Goal: Information Seeking & Learning: Learn about a topic

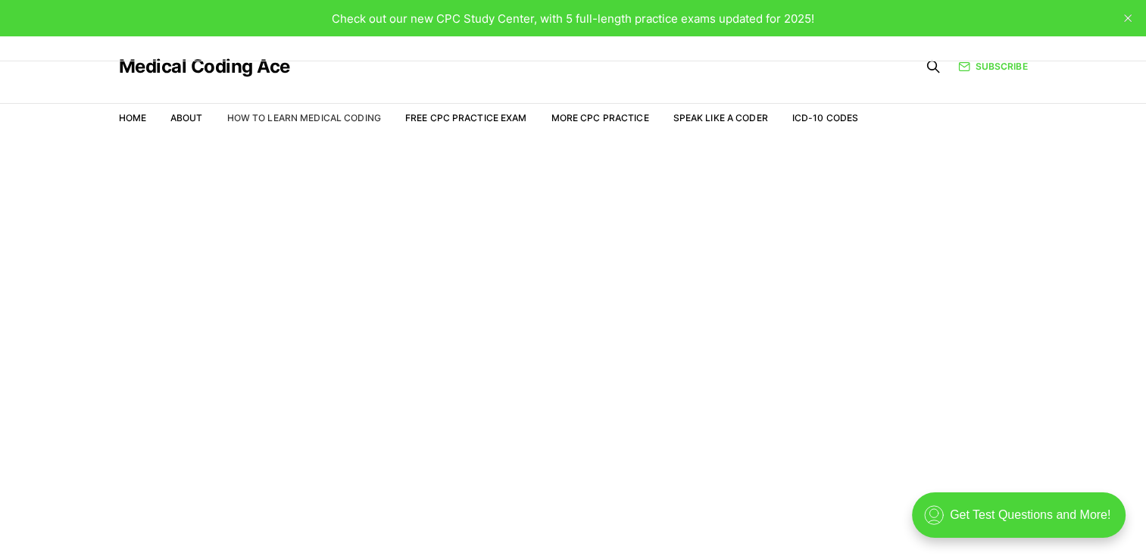
click at [309, 112] on link "How to Learn Medical Coding" at bounding box center [304, 117] width 154 height 11
click at [455, 113] on link "Free CPC Practice Exam" at bounding box center [466, 117] width 122 height 11
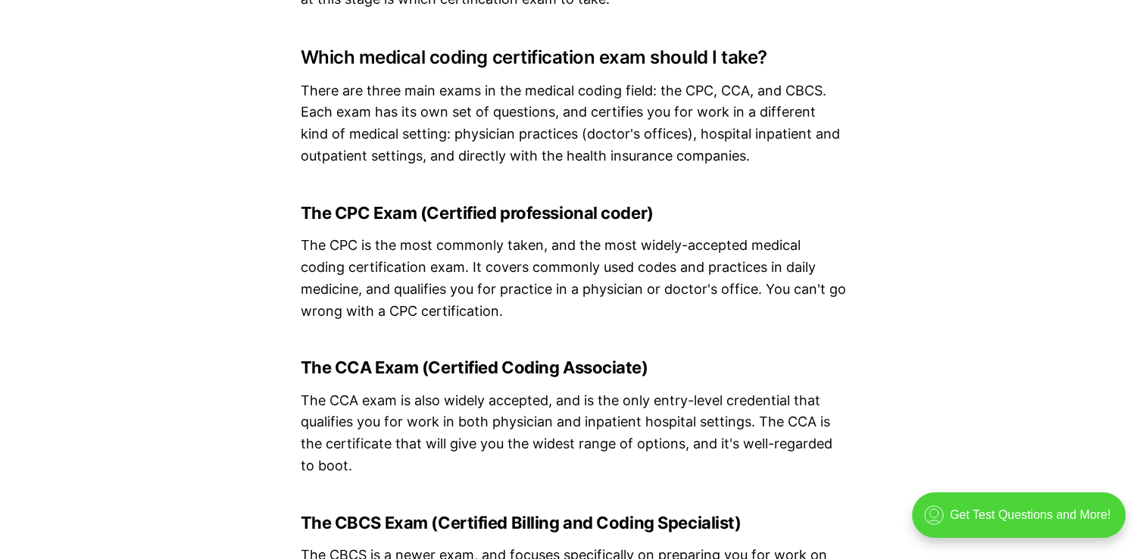
scroll to position [3853, 0]
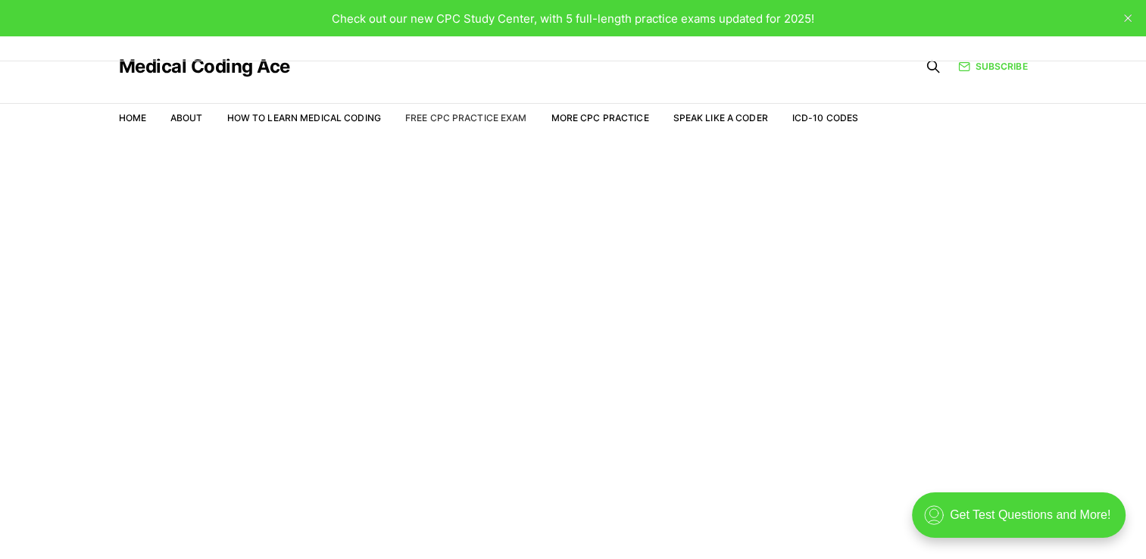
click at [476, 120] on link "Free CPC Practice Exam" at bounding box center [466, 117] width 122 height 11
click at [585, 117] on link "More CPC Practice" at bounding box center [600, 117] width 98 height 11
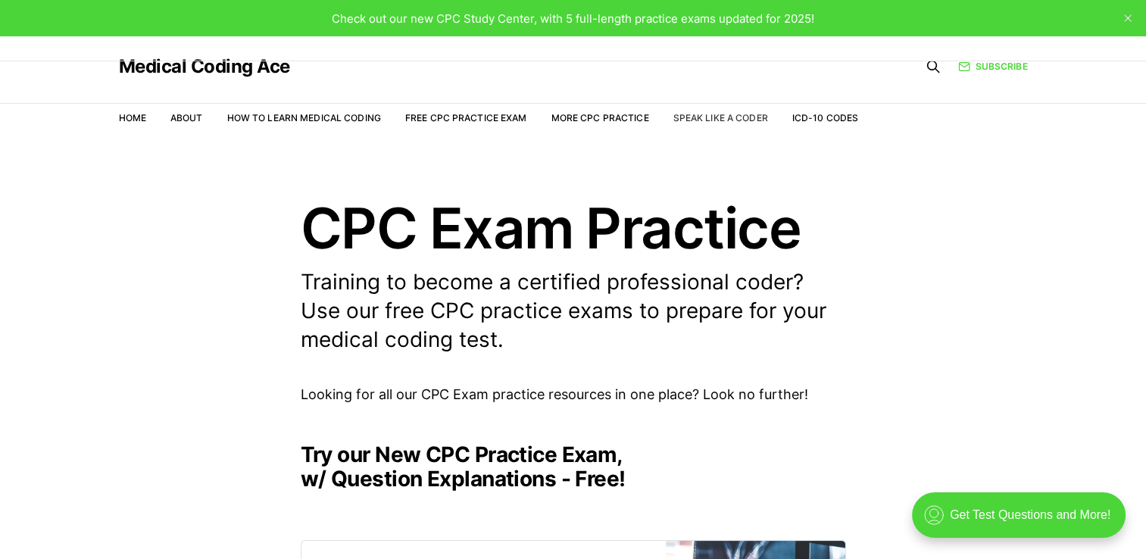
click at [722, 117] on link "Speak Like a Coder" at bounding box center [720, 117] width 95 height 11
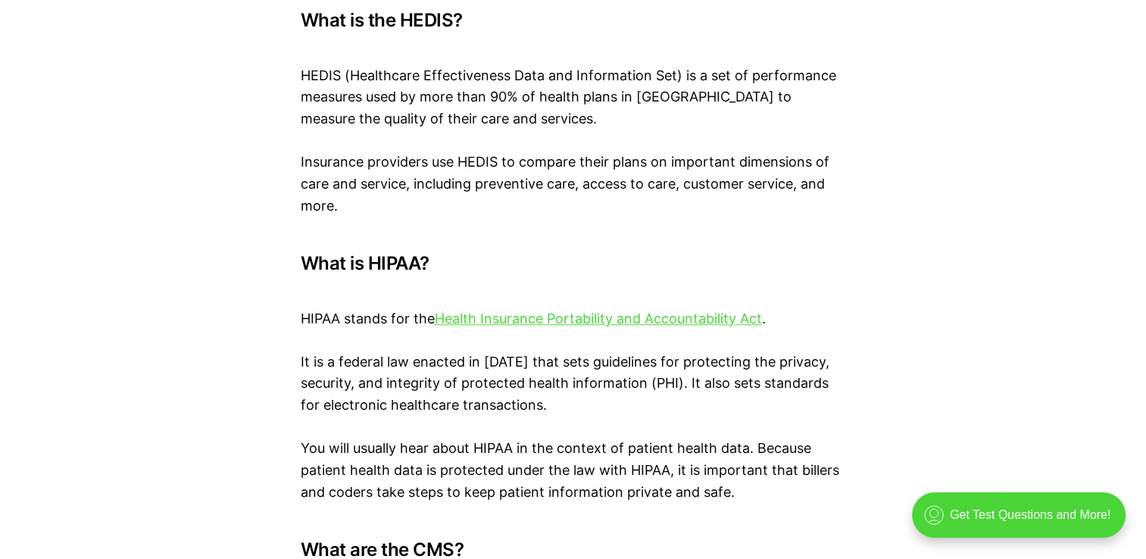
scroll to position [6990, 0]
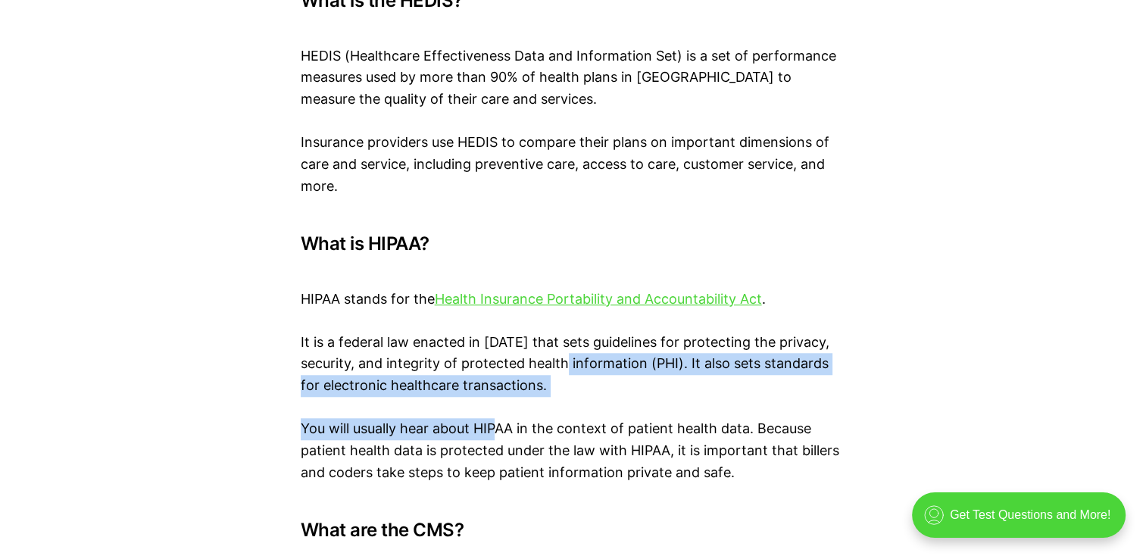
drag, startPoint x: 494, startPoint y: 362, endPoint x: 579, endPoint y: 299, distance: 105.6
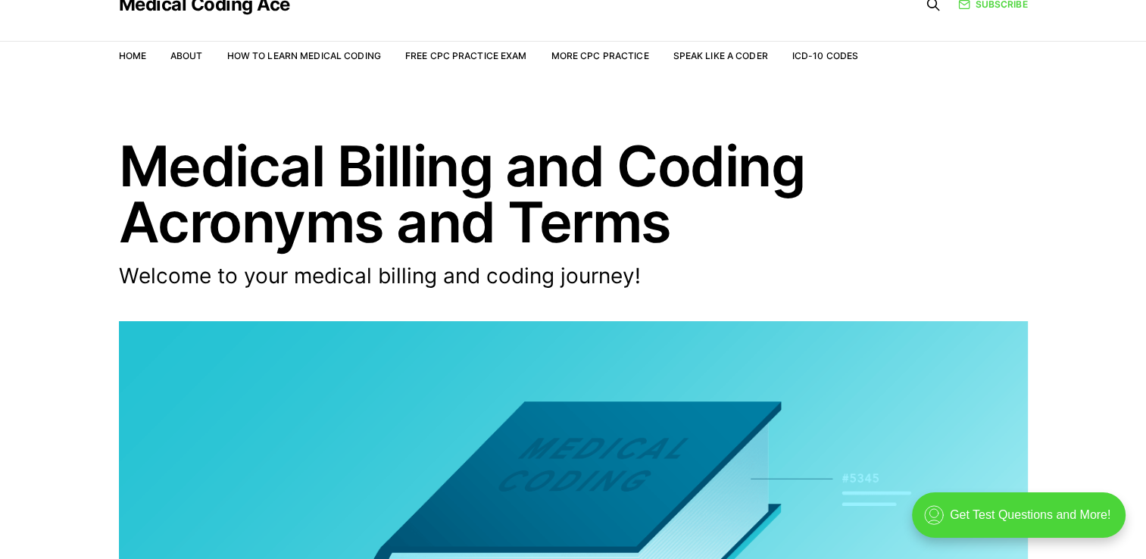
scroll to position [61, 0]
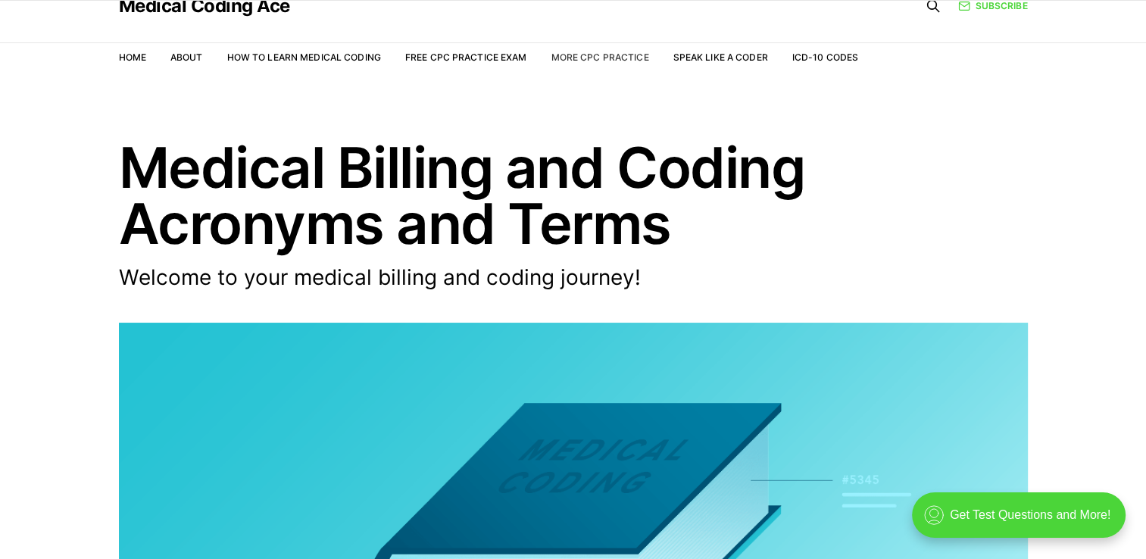
click at [609, 55] on link "More CPC Practice" at bounding box center [600, 57] width 98 height 11
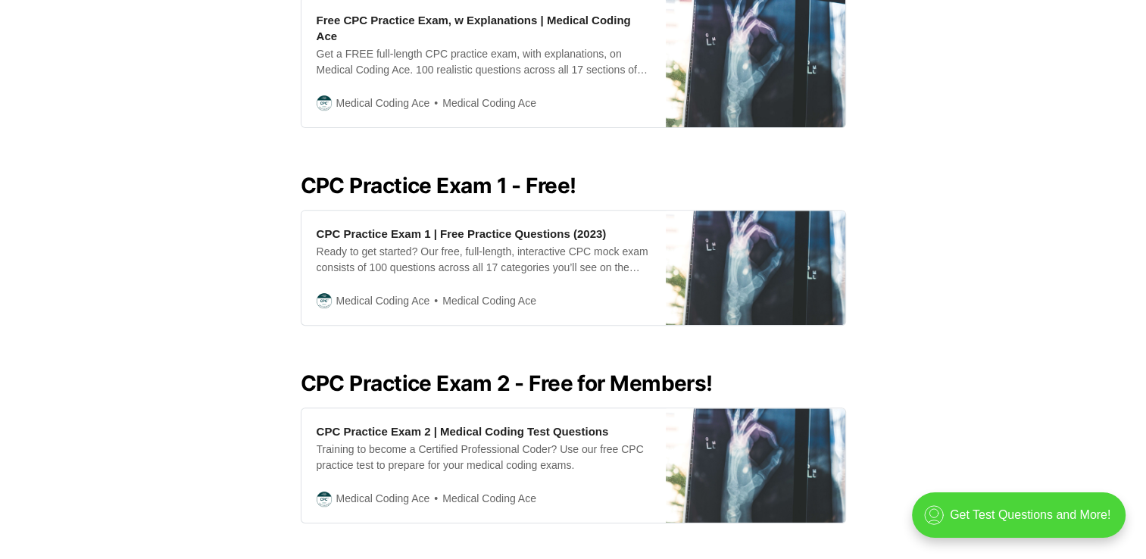
scroll to position [539, 0]
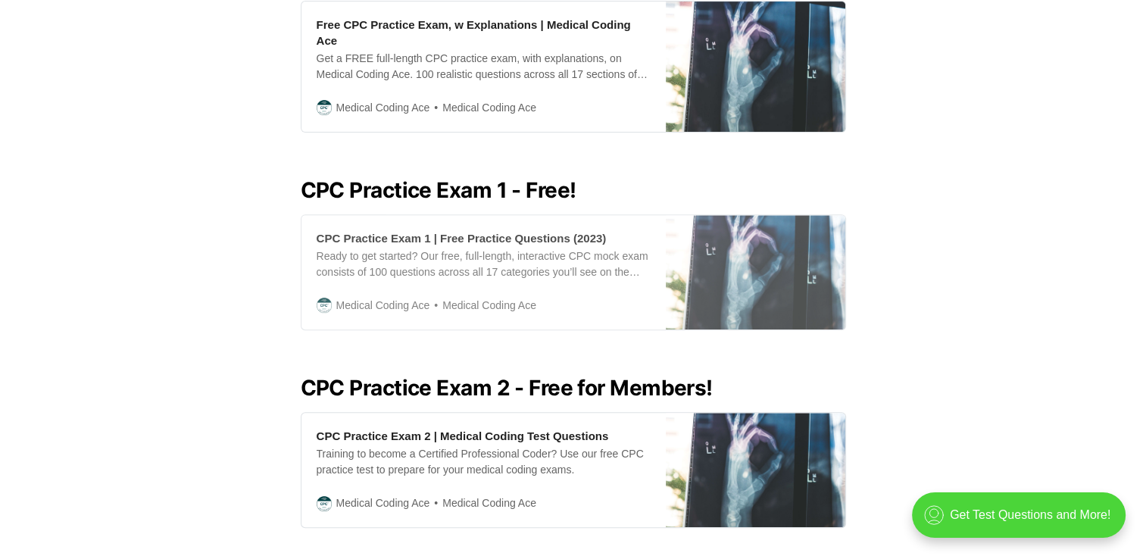
click at [518, 249] on div "Ready to get started? Our free, full-length, interactive CPC mock exam consists…" at bounding box center [484, 264] width 334 height 32
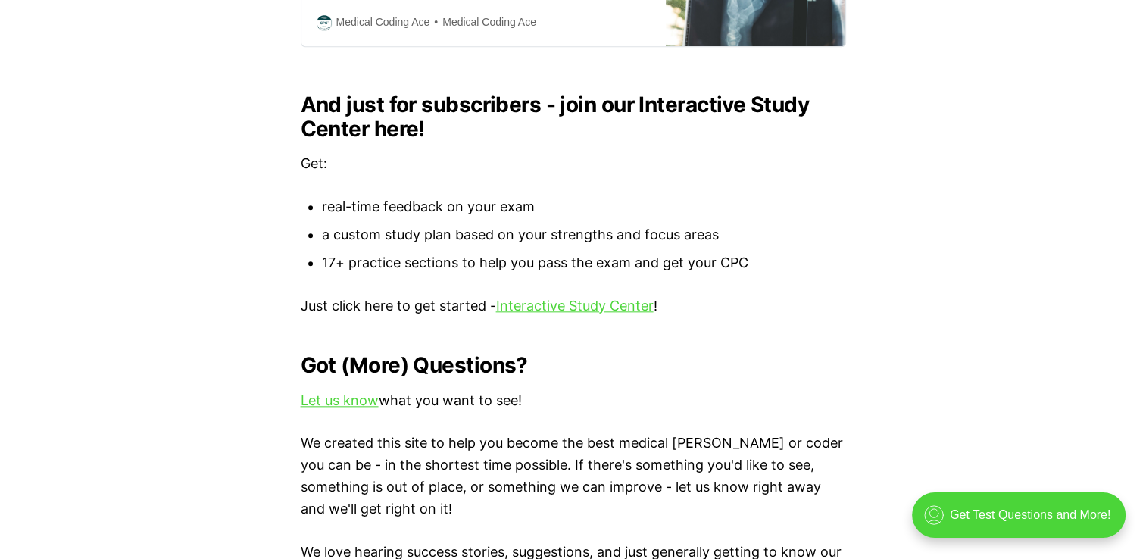
scroll to position [1626, 0]
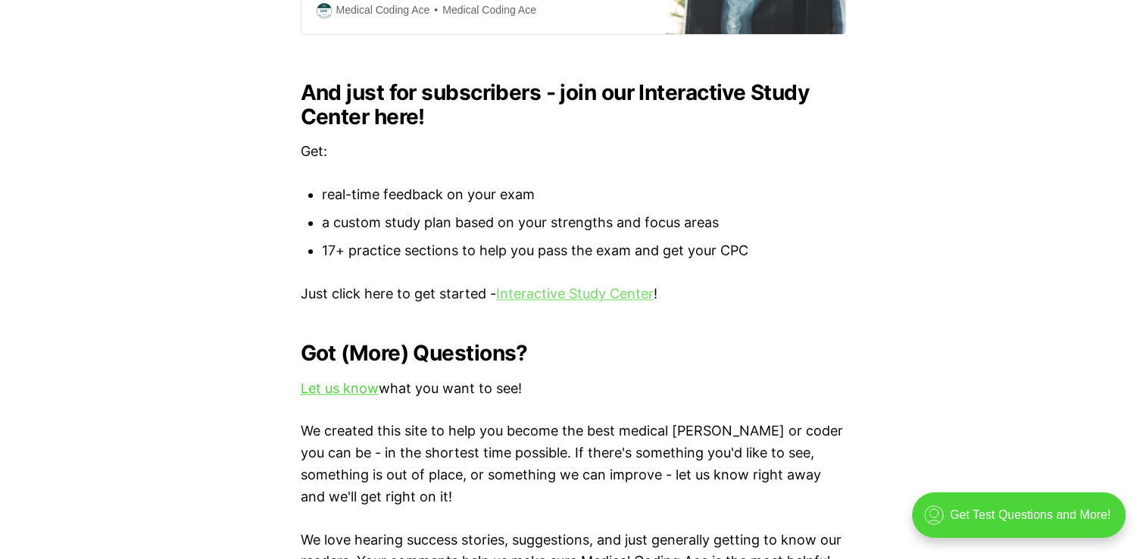
click at [568, 286] on link "Interactive Study Center" at bounding box center [575, 294] width 158 height 16
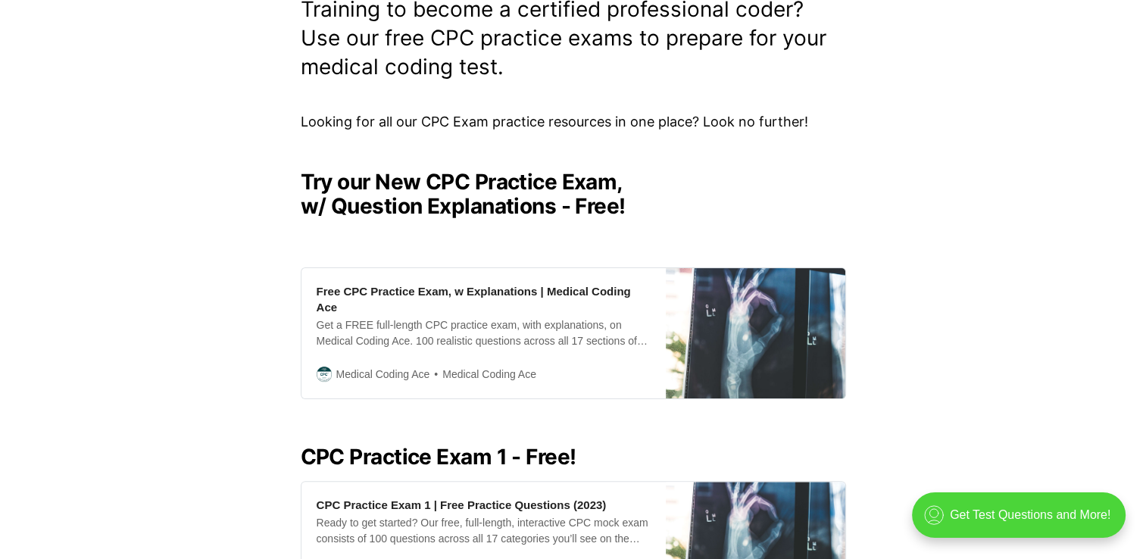
scroll to position [0, 0]
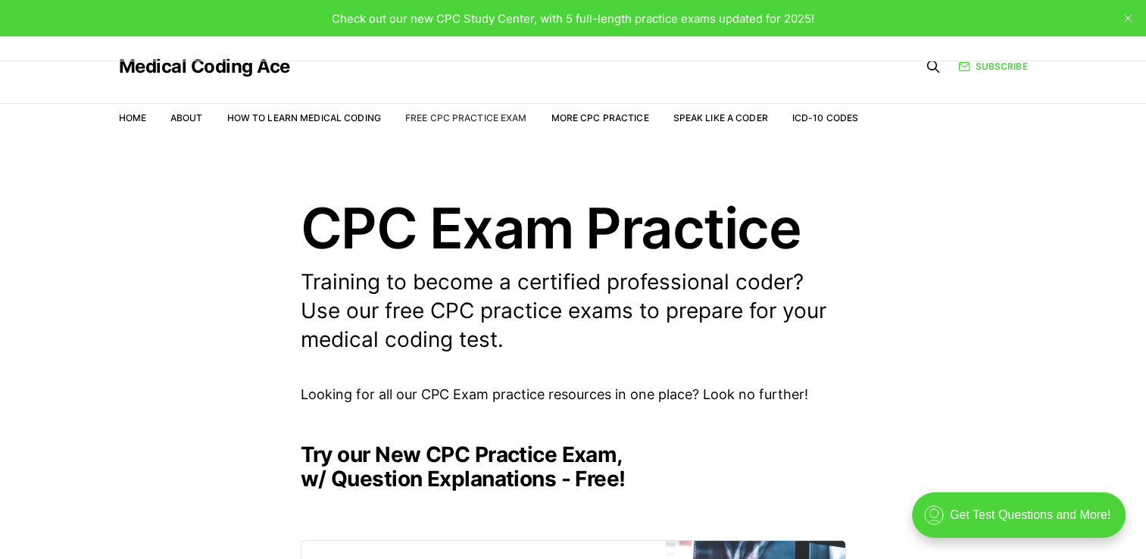
click at [441, 119] on link "Free CPC Practice Exam" at bounding box center [466, 117] width 122 height 11
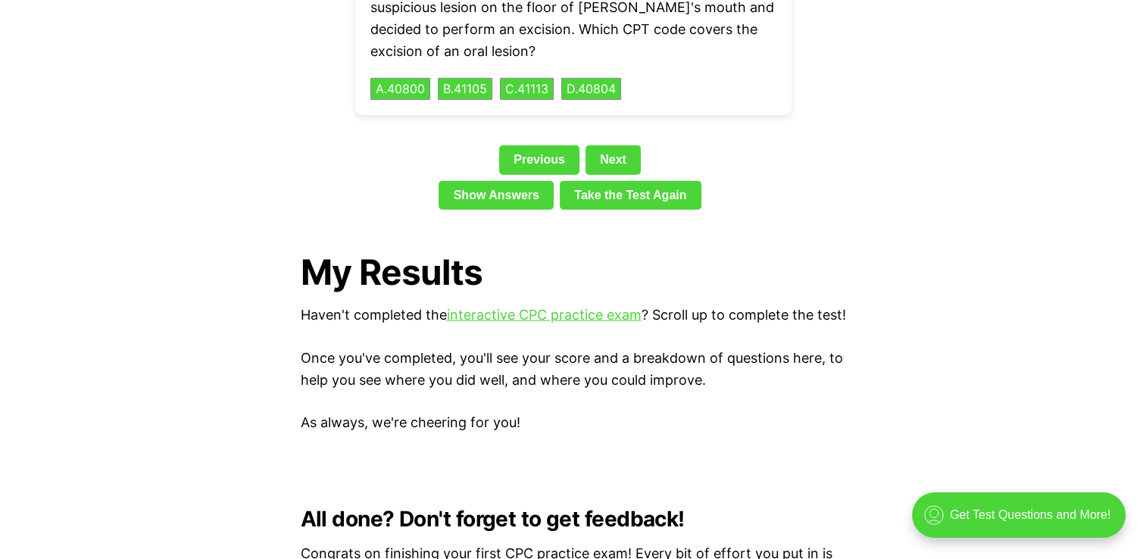
scroll to position [3589, 0]
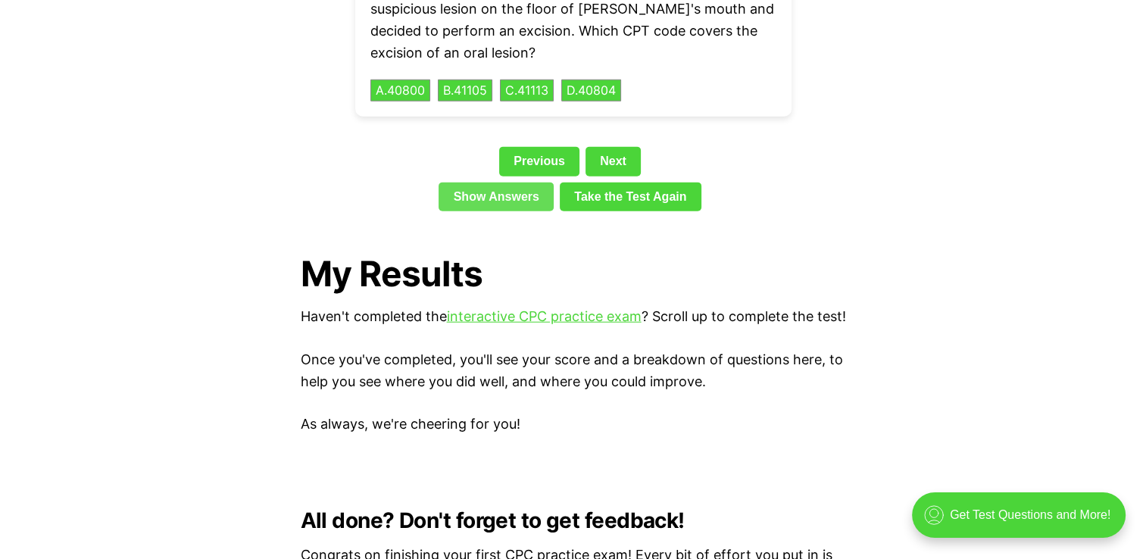
click at [489, 183] on link "Show Answers" at bounding box center [496, 197] width 115 height 29
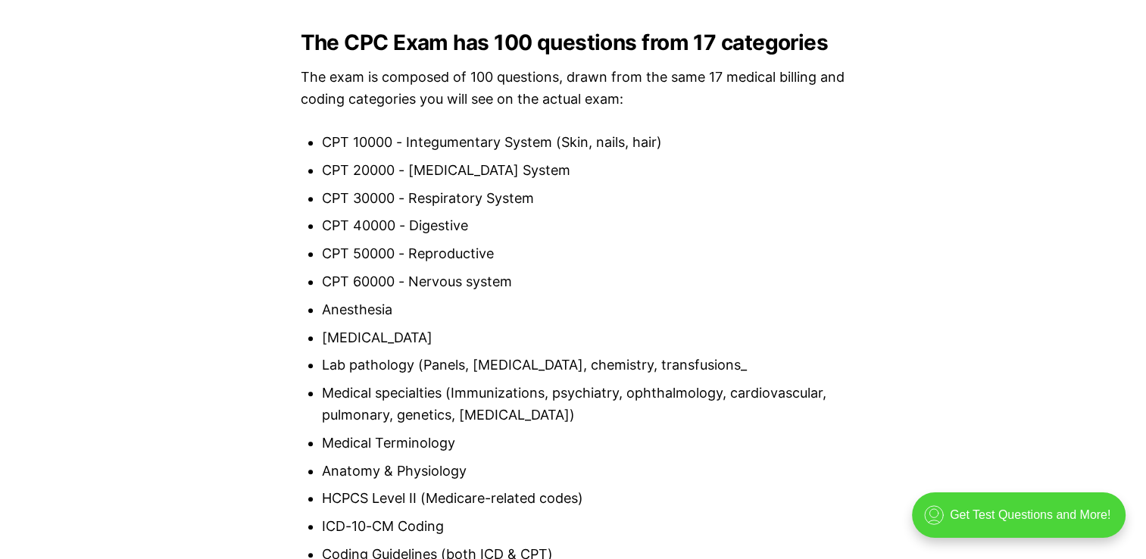
scroll to position [1418, 0]
click at [490, 145] on li "CPT 10000 - Integumentary System (Skin, nails, hair)" at bounding box center [584, 142] width 524 height 22
click at [451, 143] on li "CPT 10000 - Integumentary System (Skin, nails, hair)" at bounding box center [584, 142] width 524 height 22
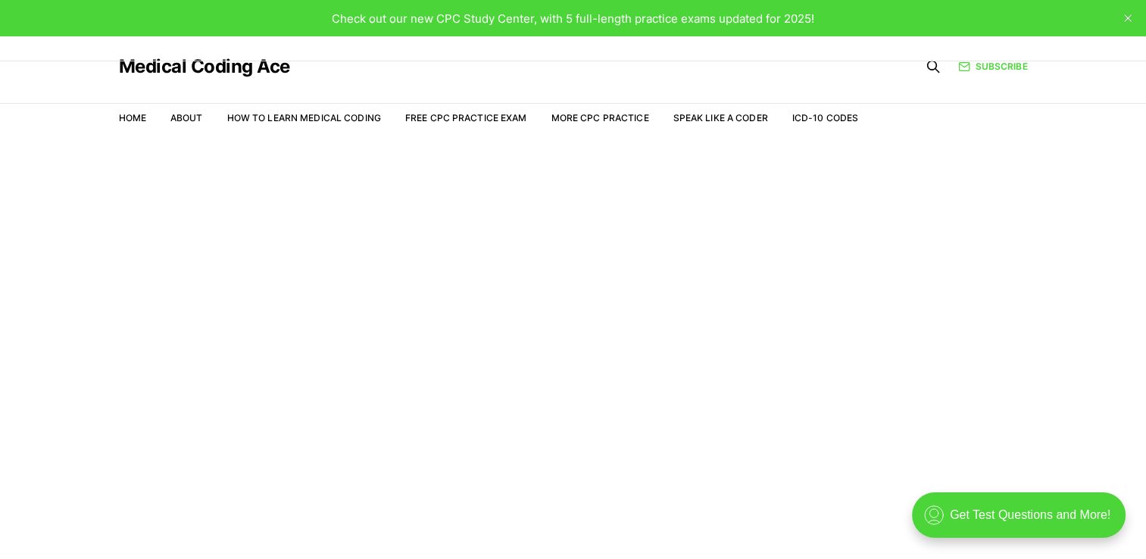
click at [626, 22] on span "Check out our new CPC Study Center, with 5 full-length practice exams updated f…" at bounding box center [573, 18] width 483 height 14
click at [586, 112] on link "More CPC Practice" at bounding box center [600, 117] width 98 height 11
